Goal: Transaction & Acquisition: Download file/media

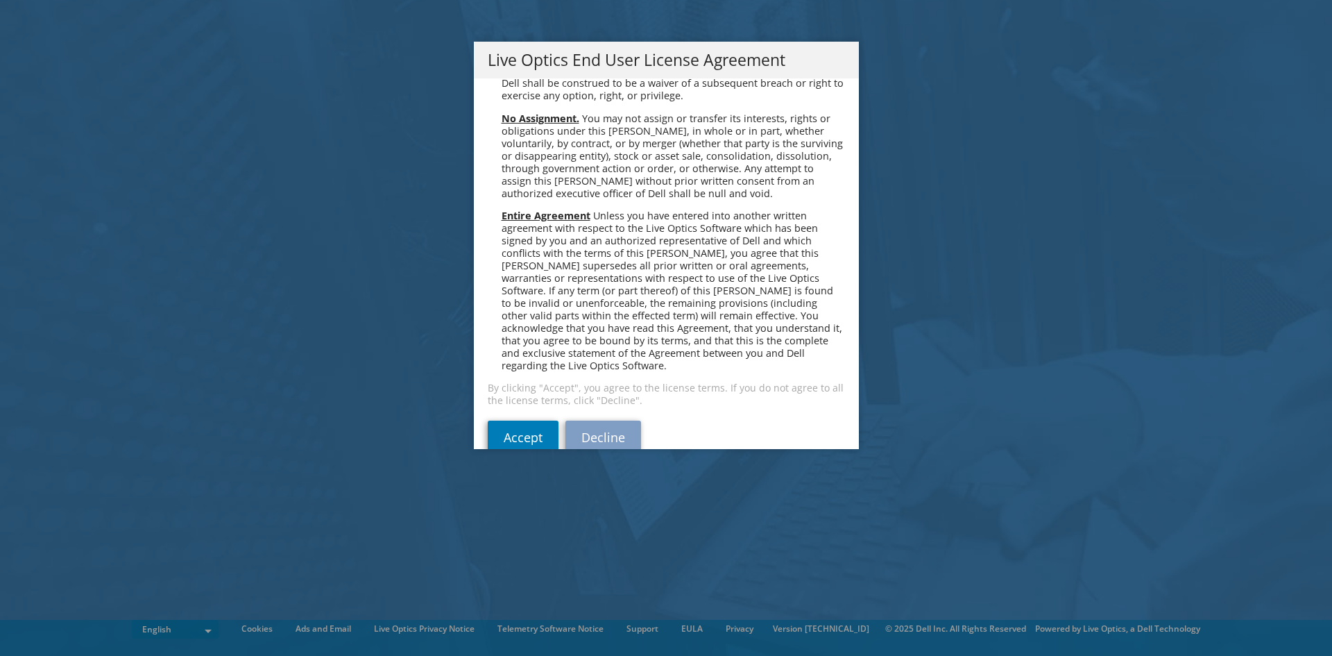
scroll to position [5248, 0]
click at [509, 417] on link "Accept" at bounding box center [523, 433] width 71 height 33
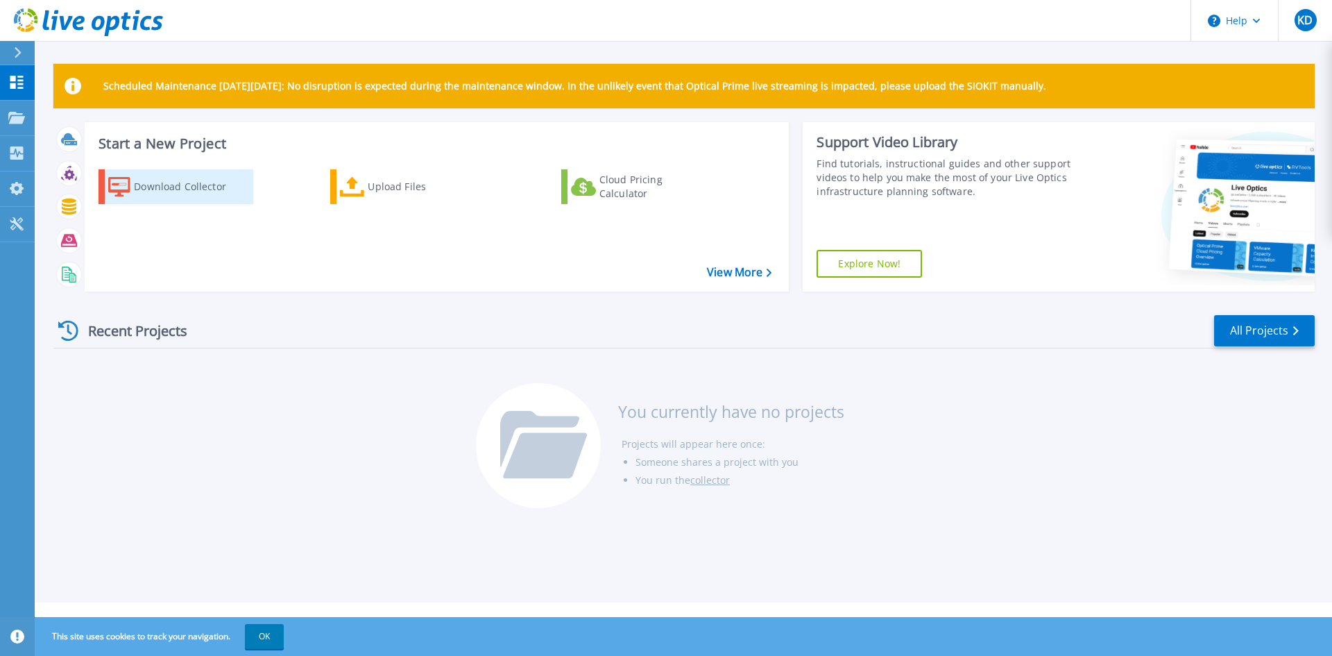
click at [159, 184] on div "Download Collector" at bounding box center [189, 187] width 111 height 28
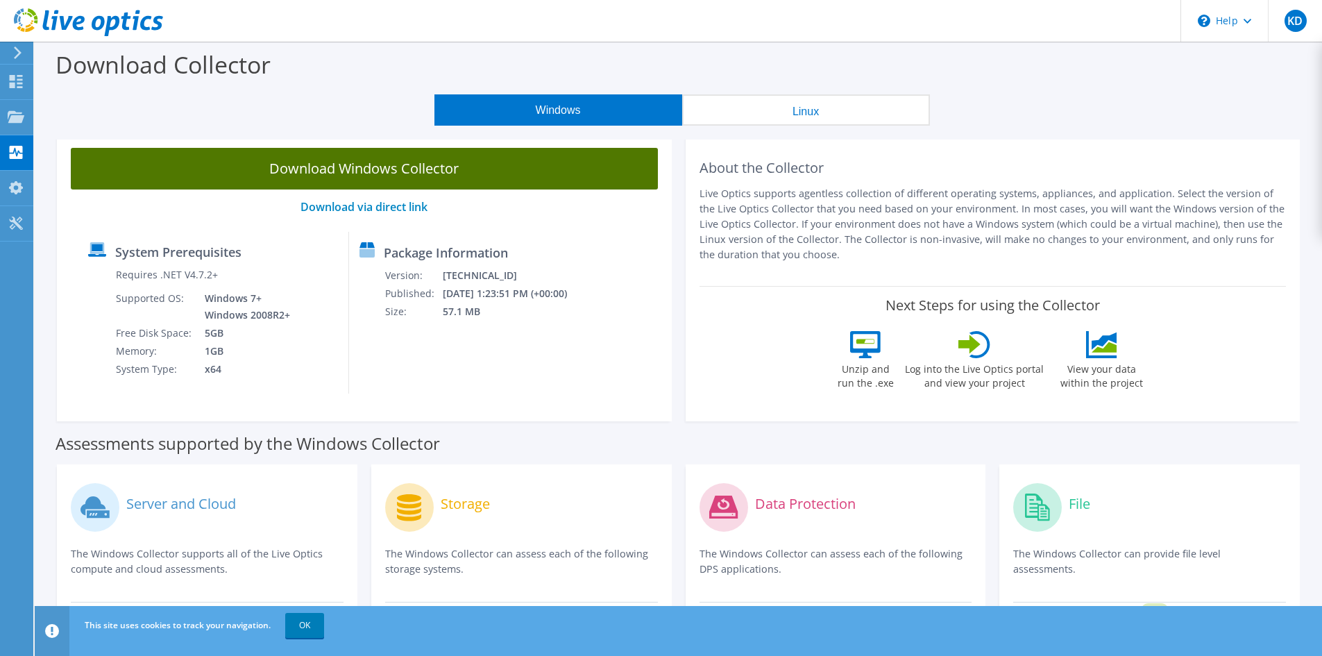
click at [363, 168] on link "Download Windows Collector" at bounding box center [364, 169] width 587 height 42
